Goal: Information Seeking & Learning: Learn about a topic

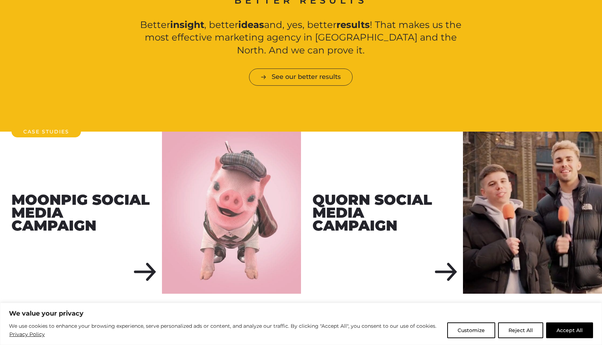
scroll to position [760, 0]
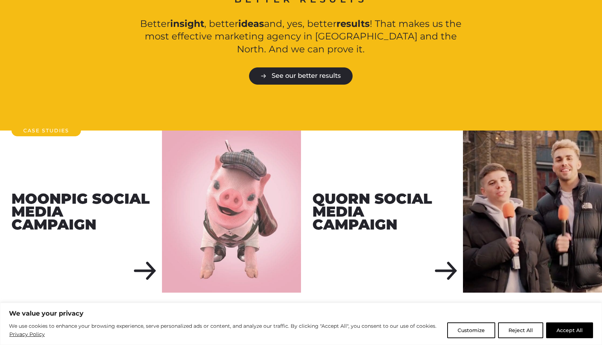
click at [282, 67] on link "See our better results" at bounding box center [301, 75] width 104 height 17
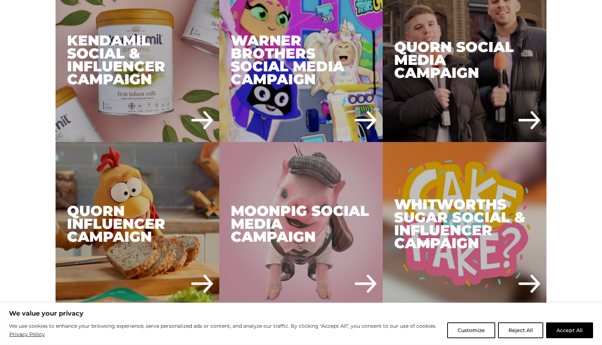
scroll to position [1086, 0]
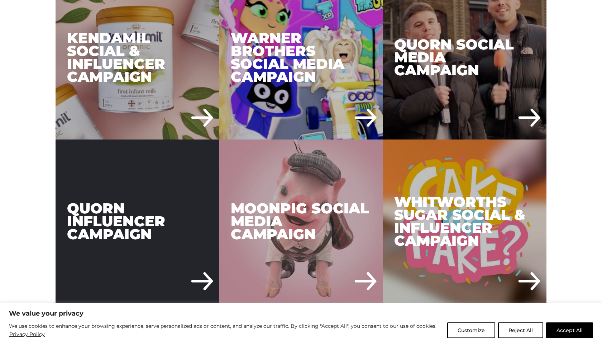
click at [130, 185] on div "Quorn Influencer Campaign" at bounding box center [138, 221] width 164 height 164
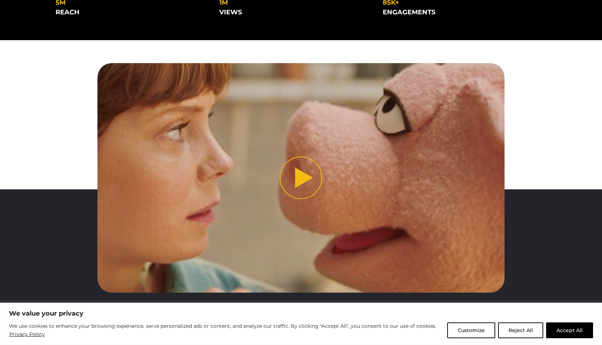
click at [301, 180] on button "Play video" at bounding box center [301, 177] width 408 height 229
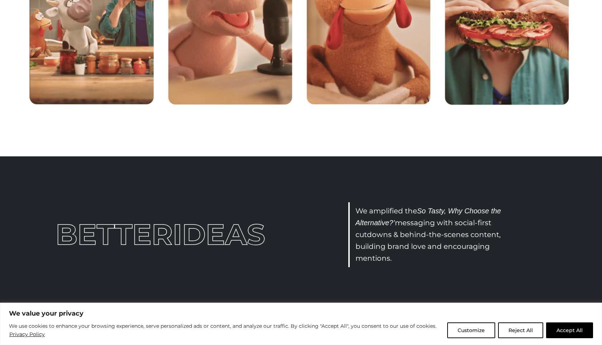
scroll to position [757, 0]
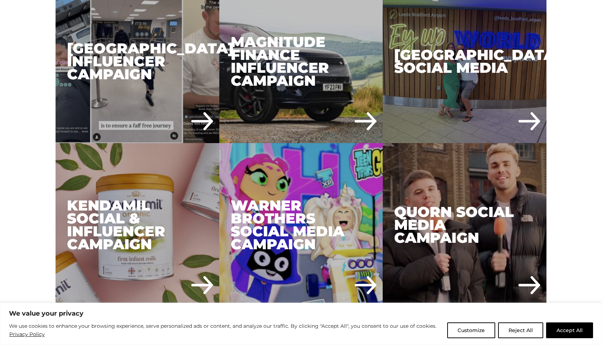
scroll to position [913, 0]
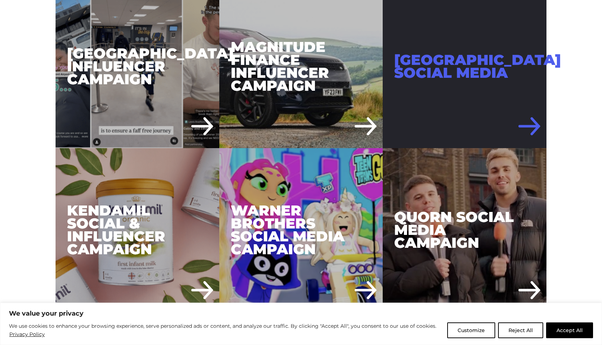
click at [443, 101] on div "[GEOGRAPHIC_DATA] Social Media" at bounding box center [465, 66] width 164 height 164
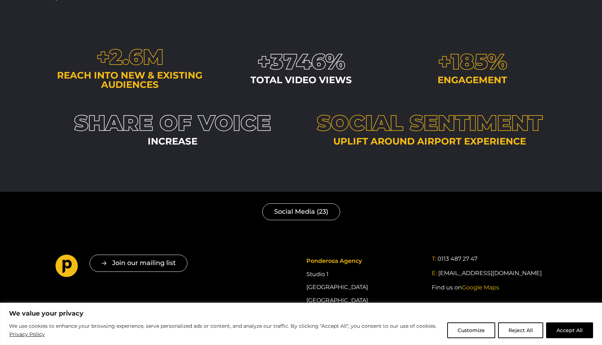
scroll to position [1788, 0]
